Goal: Navigation & Orientation: Find specific page/section

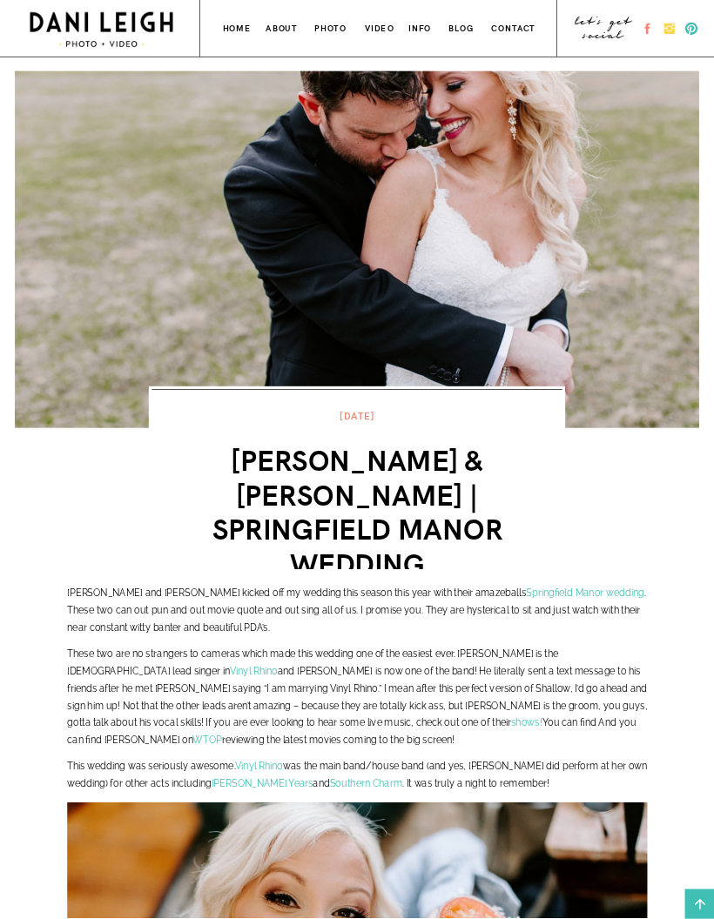
click at [331, 31] on h3 "photo" at bounding box center [330, 26] width 33 height 12
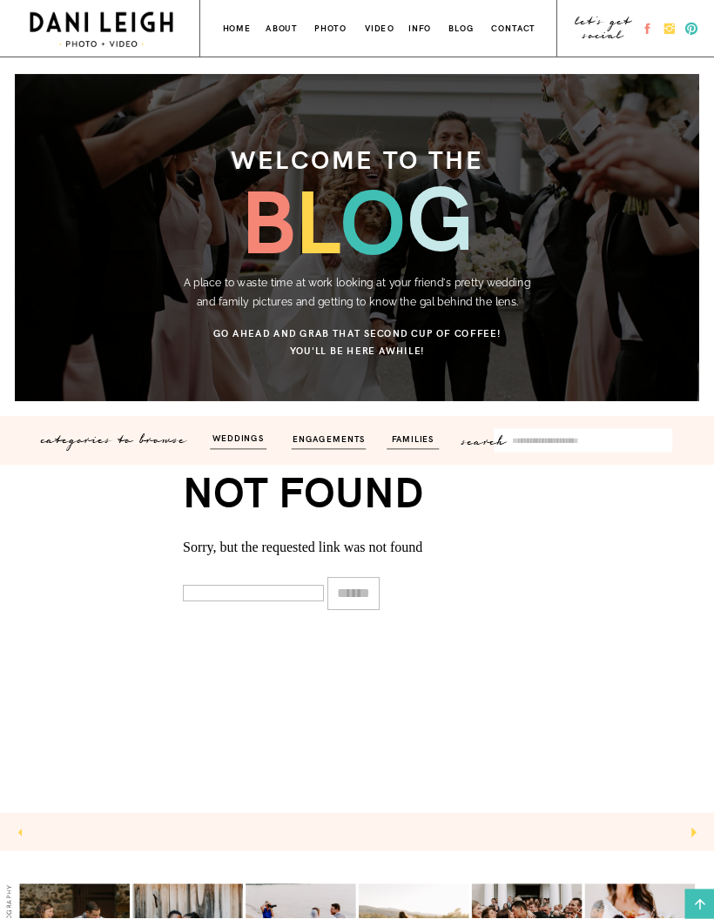
click at [243, 436] on h3 "weddings" at bounding box center [237, 438] width 71 height 14
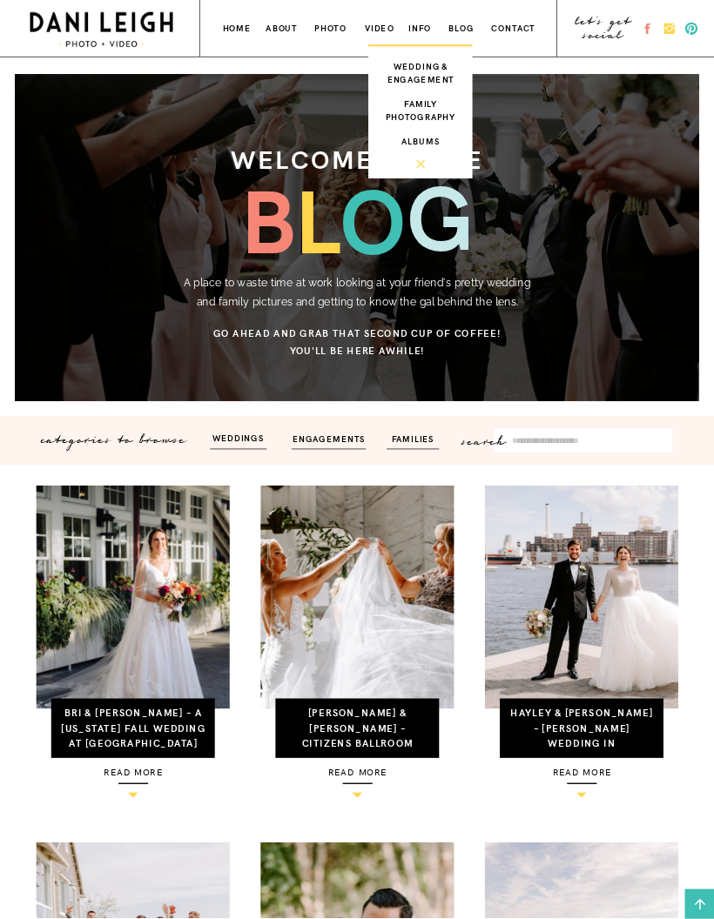
click at [433, 75] on h3 "wedding & engagement" at bounding box center [420, 70] width 80 height 23
